Goal: Task Accomplishment & Management: Manage account settings

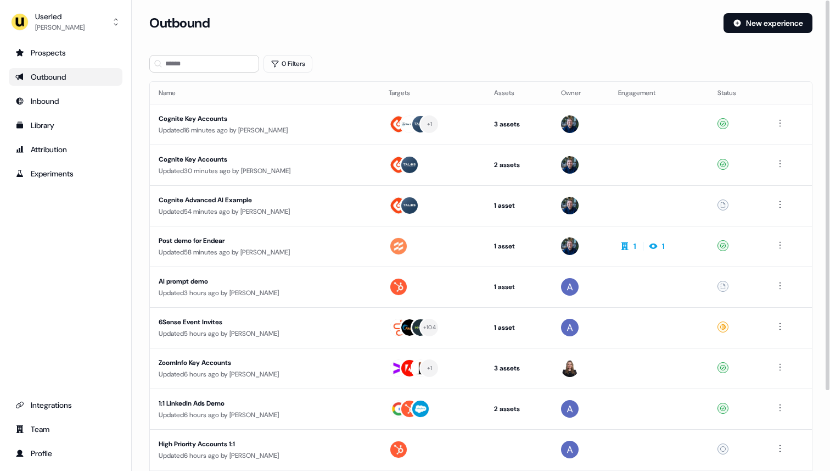
click at [371, 50] on section "Loading... Outbound New experience 0 Filters Name Targets Assets Owner Engageme…" at bounding box center [481, 290] width 699 height 555
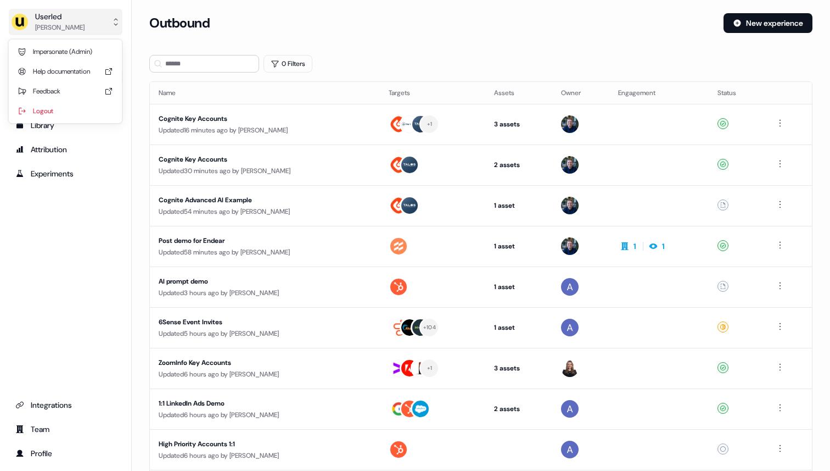
click at [83, 27] on button "Userled Ryan Hennessy" at bounding box center [66, 22] width 114 height 26
click at [80, 47] on div "Impersonate (Admin)" at bounding box center [65, 52] width 104 height 20
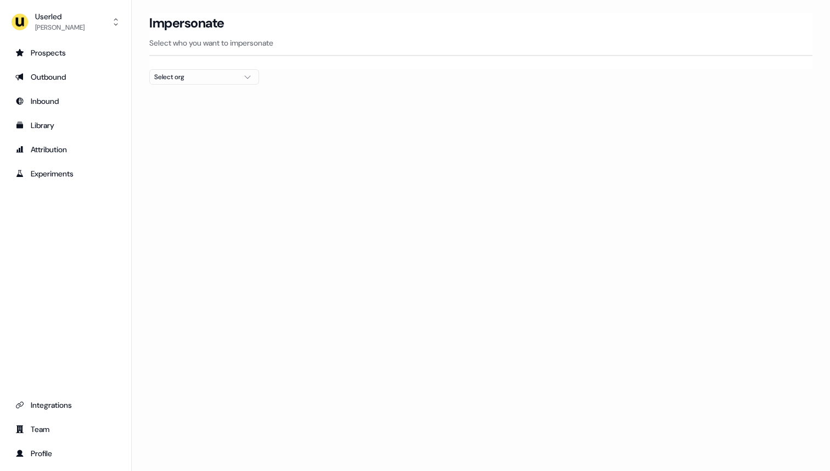
click at [158, 75] on div "Select org" at bounding box center [195, 76] width 82 height 11
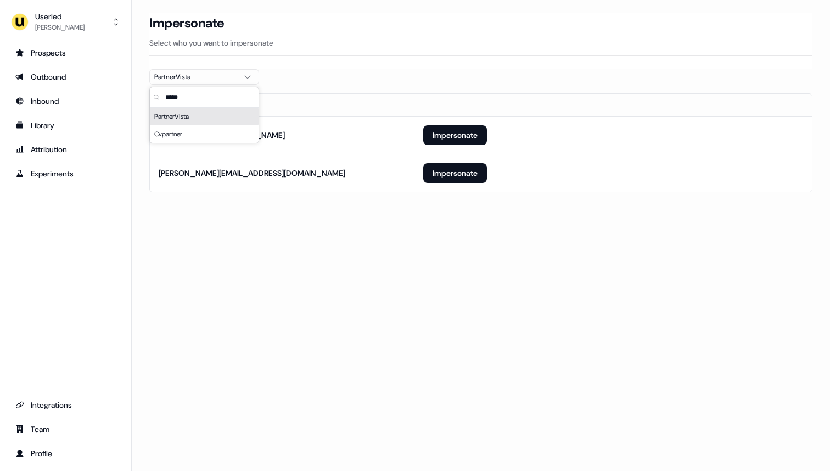
type input "*****"
click at [301, 36] on div "Impersonate Select who you want to impersonate" at bounding box center [480, 30] width 663 height 35
click at [477, 137] on button "Impersonate" at bounding box center [455, 135] width 64 height 20
